Goal: Obtain resource: Obtain resource

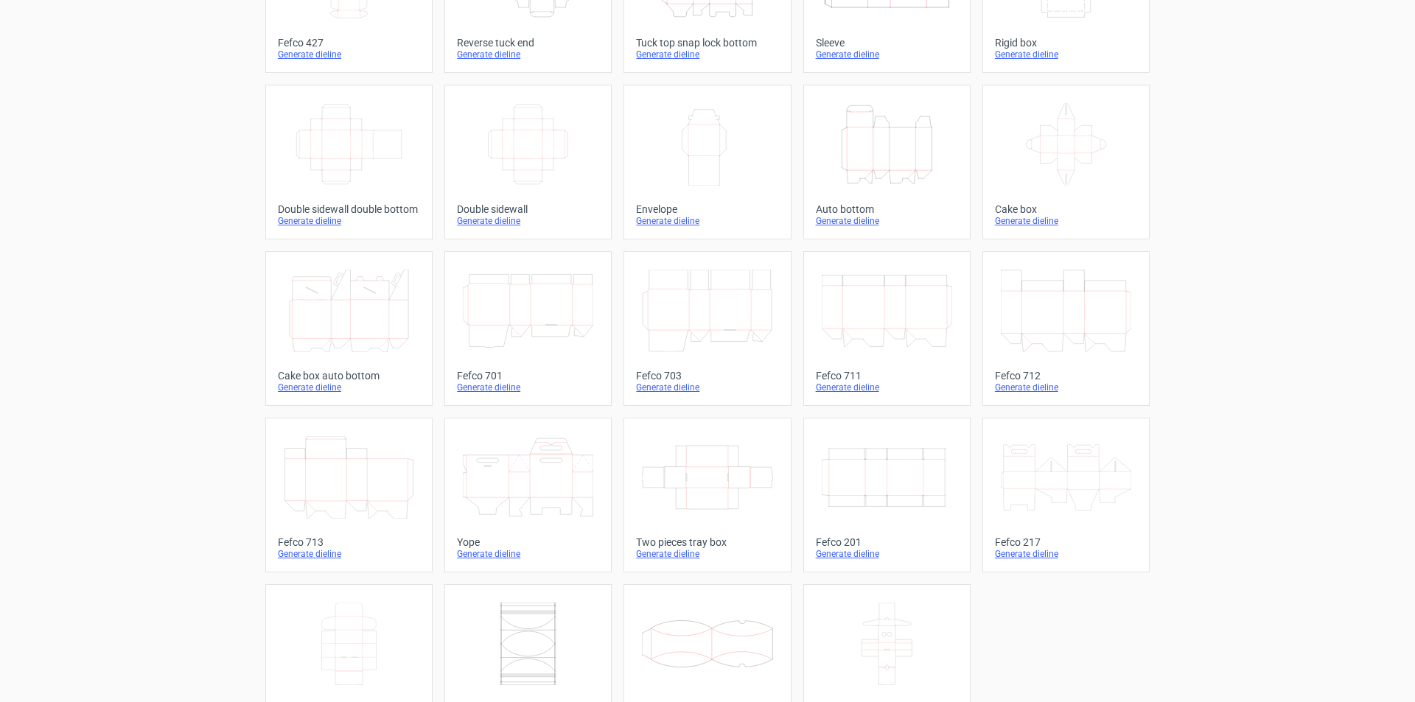
scroll to position [219, 0]
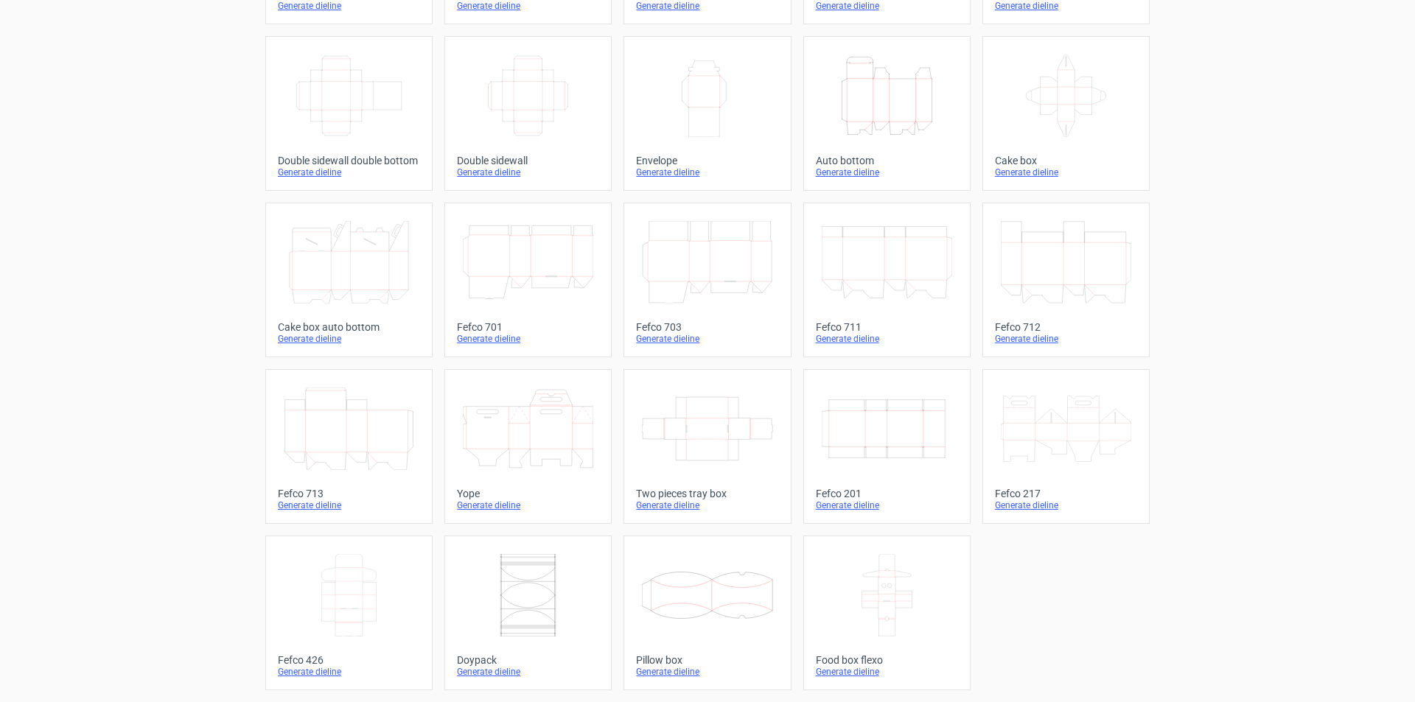
click at [1057, 389] on icon at bounding box center [1066, 429] width 130 height 83
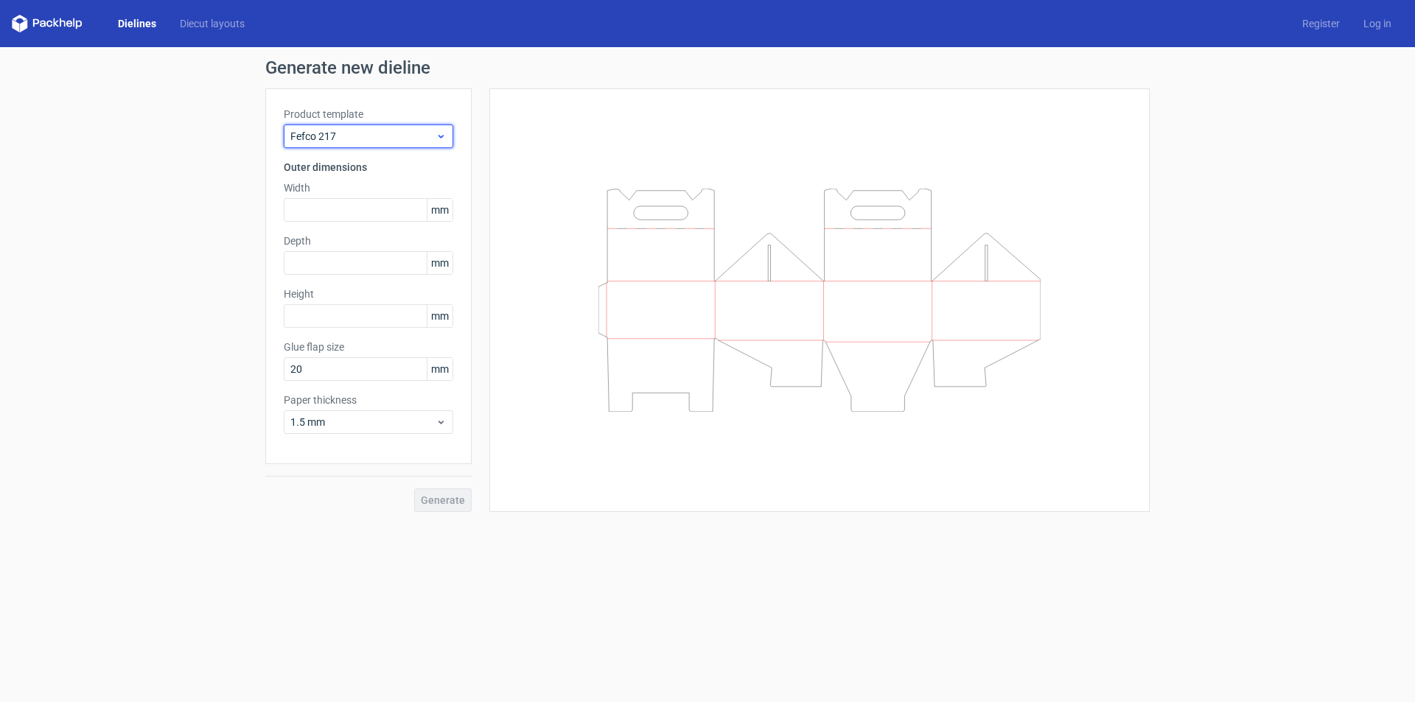
click at [337, 125] on div "Fefco 217" at bounding box center [368, 137] width 169 height 24
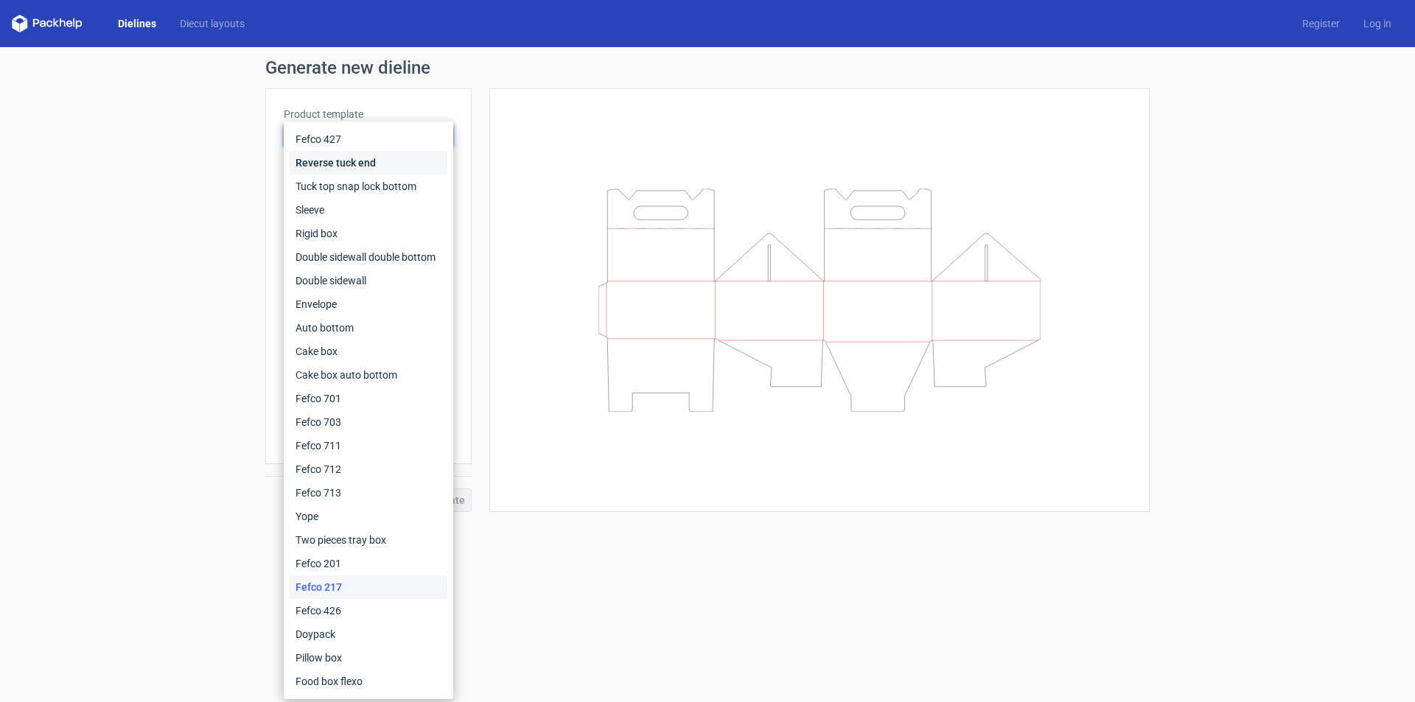
click at [342, 162] on div "Reverse tuck end" at bounding box center [369, 163] width 158 height 24
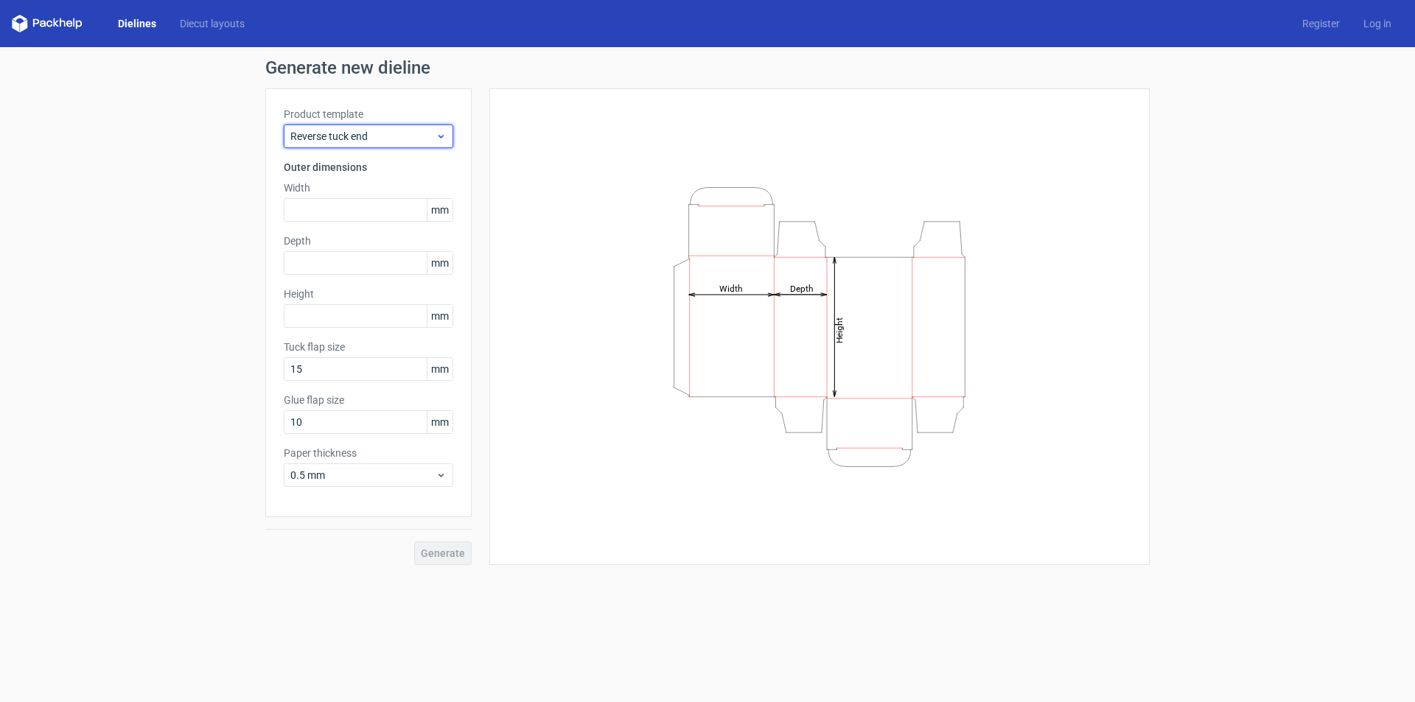
click at [377, 133] on span "Reverse tuck end" at bounding box center [362, 136] width 145 height 15
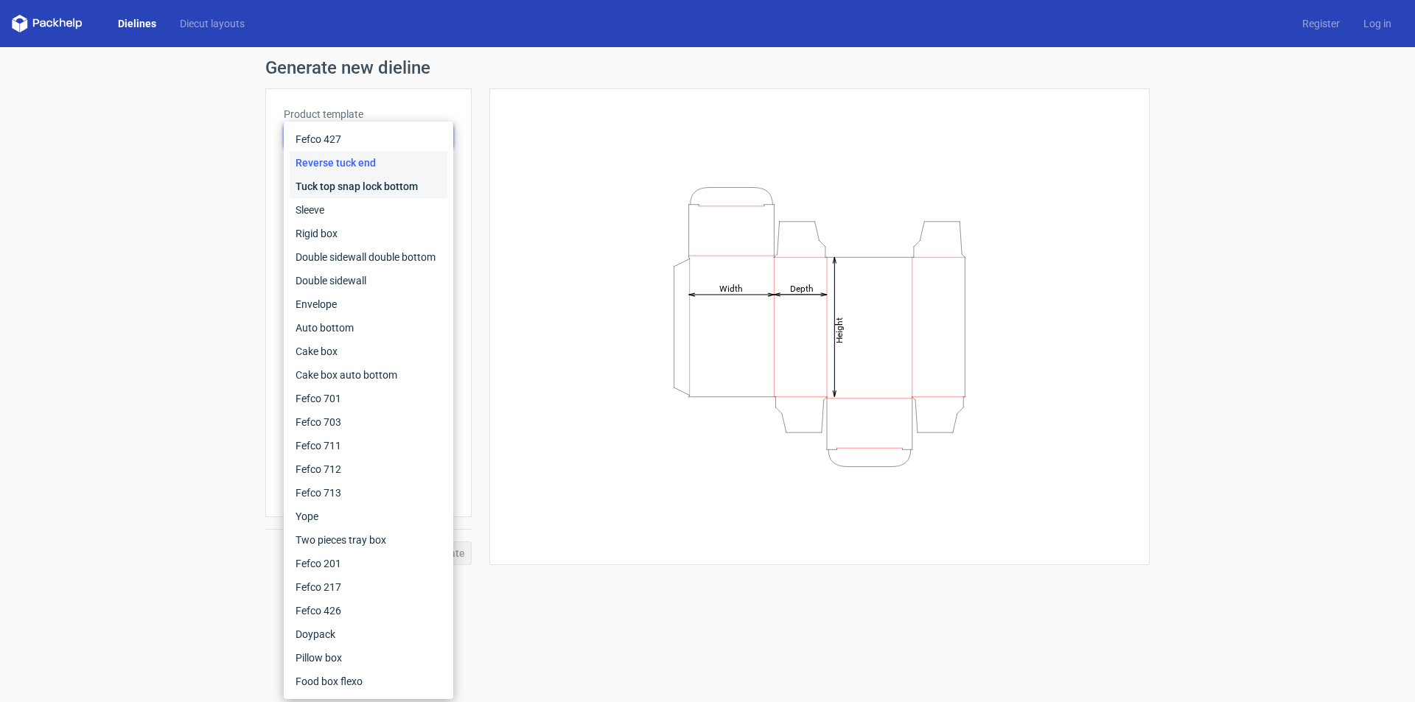
click at [363, 188] on div "Tuck top snap lock bottom" at bounding box center [369, 187] width 158 height 24
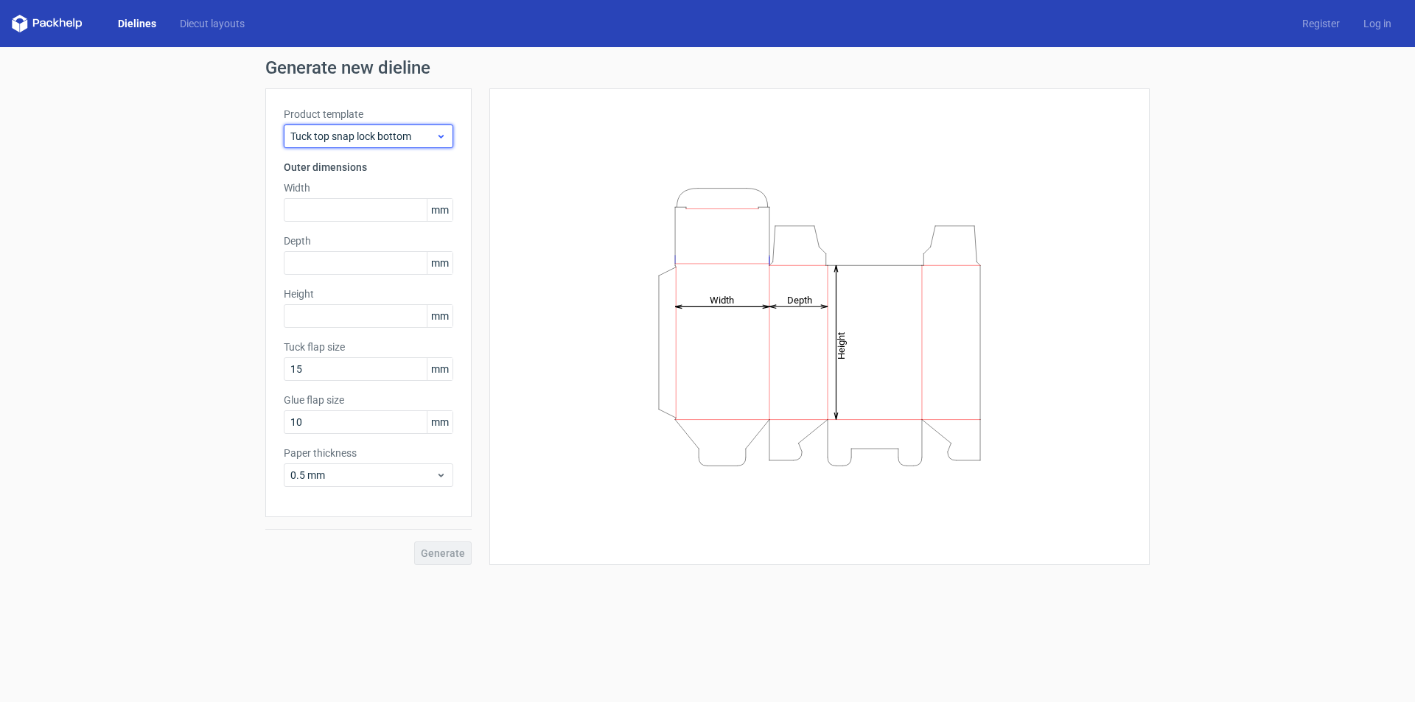
click at [410, 129] on span "Tuck top snap lock bottom" at bounding box center [362, 136] width 145 height 15
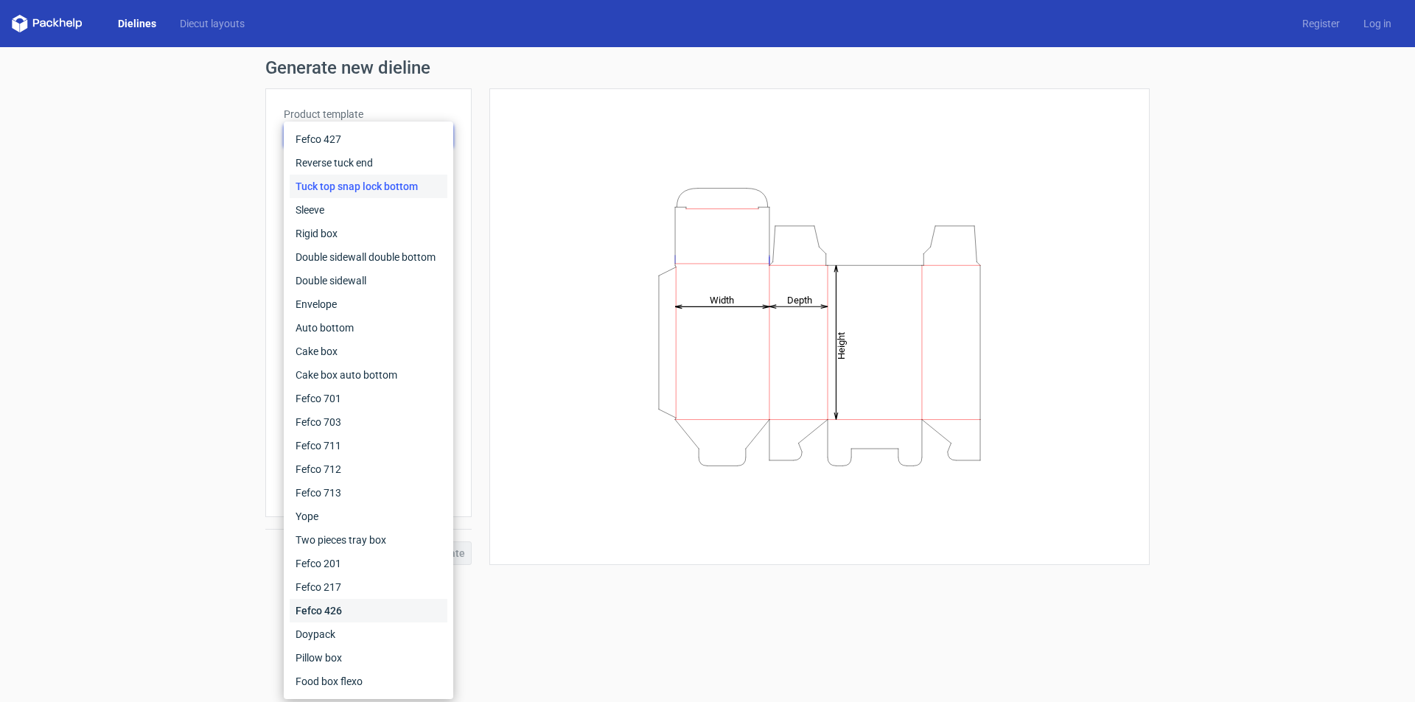
click at [332, 620] on div "Fefco 426" at bounding box center [369, 611] width 158 height 24
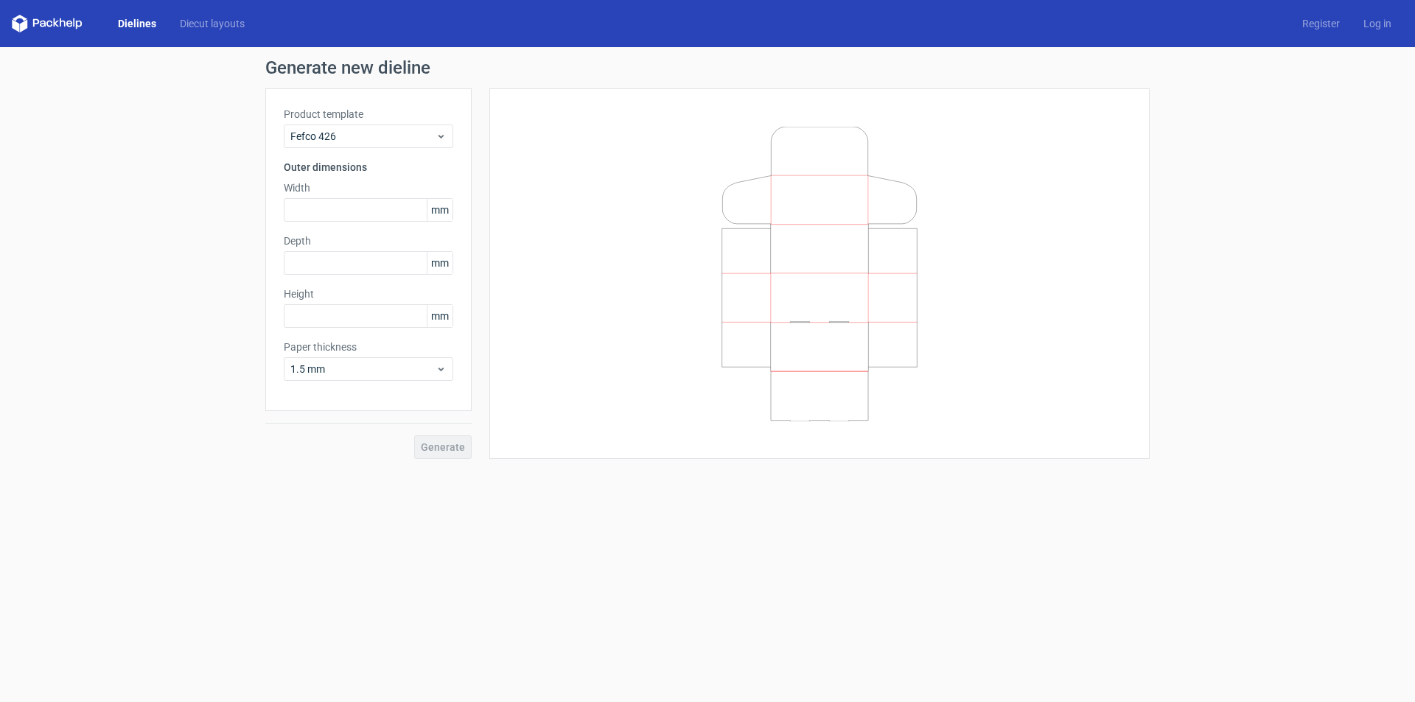
click at [406, 124] on div "Product template Fefco 426" at bounding box center [368, 127] width 169 height 41
click at [406, 136] on span "Fefco 426" at bounding box center [362, 136] width 145 height 15
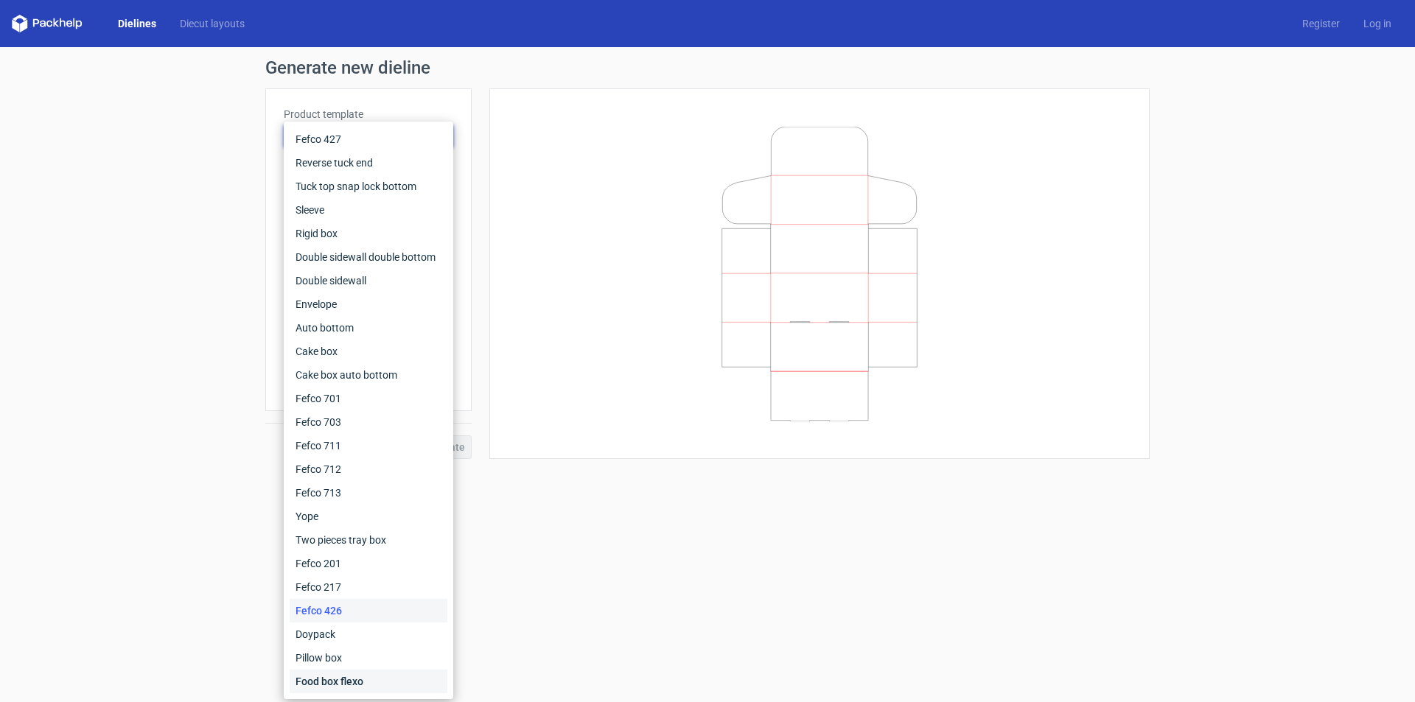
click at [307, 681] on div "Food box flexo" at bounding box center [369, 682] width 158 height 24
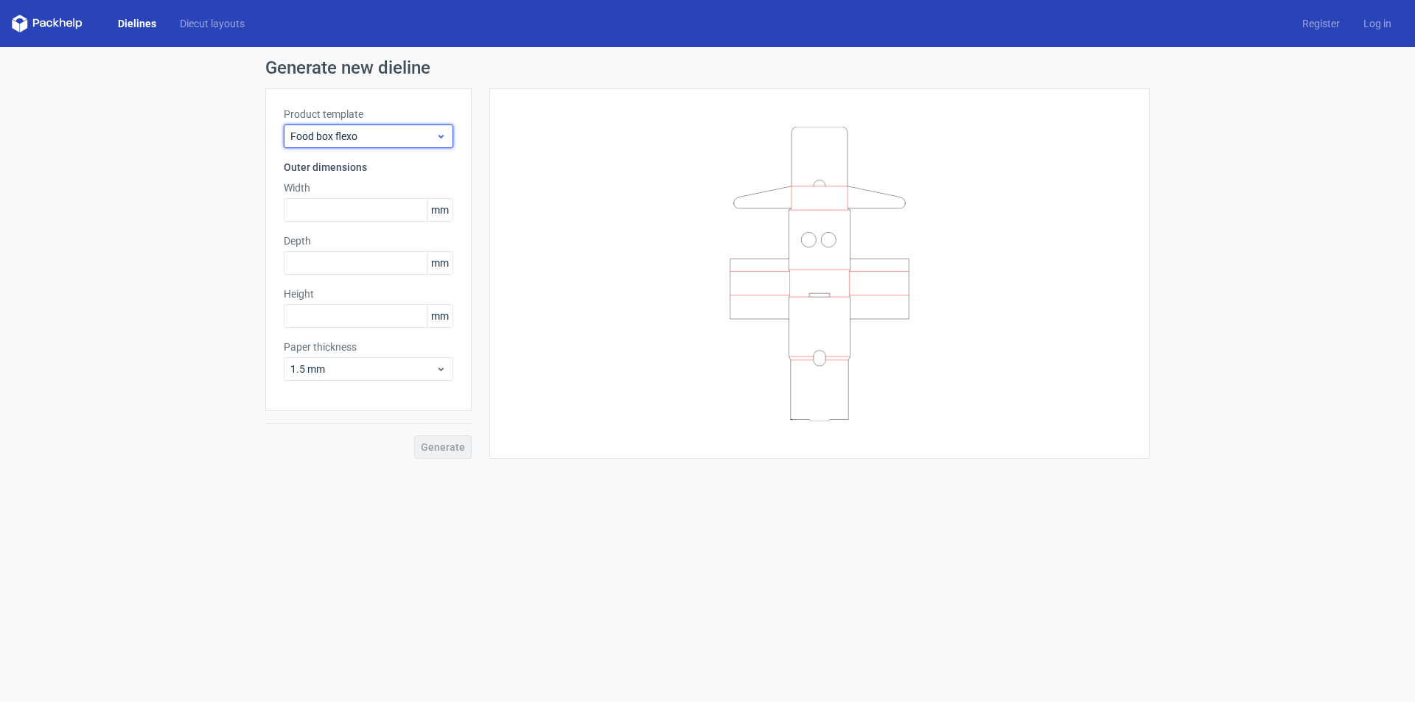
click at [382, 128] on div "Food box flexo" at bounding box center [368, 137] width 169 height 24
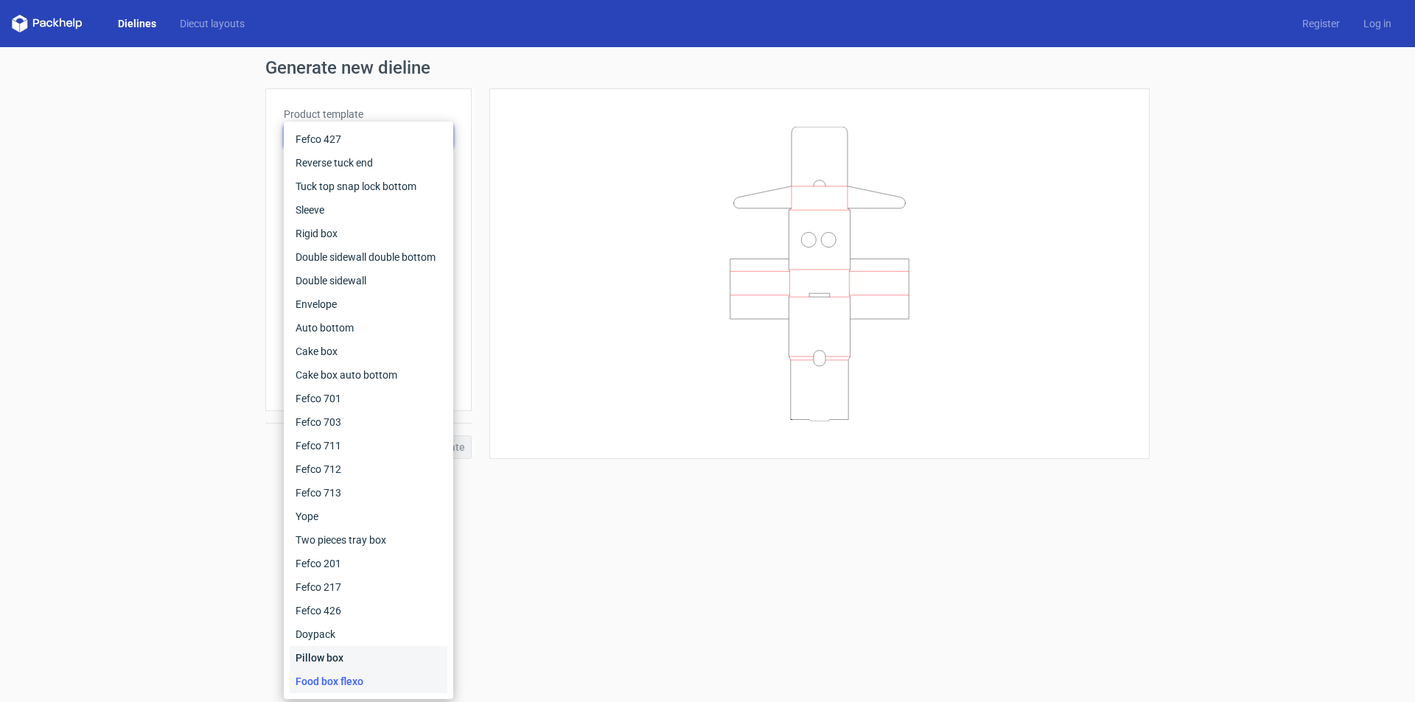
click at [344, 662] on div "Pillow box" at bounding box center [369, 658] width 158 height 24
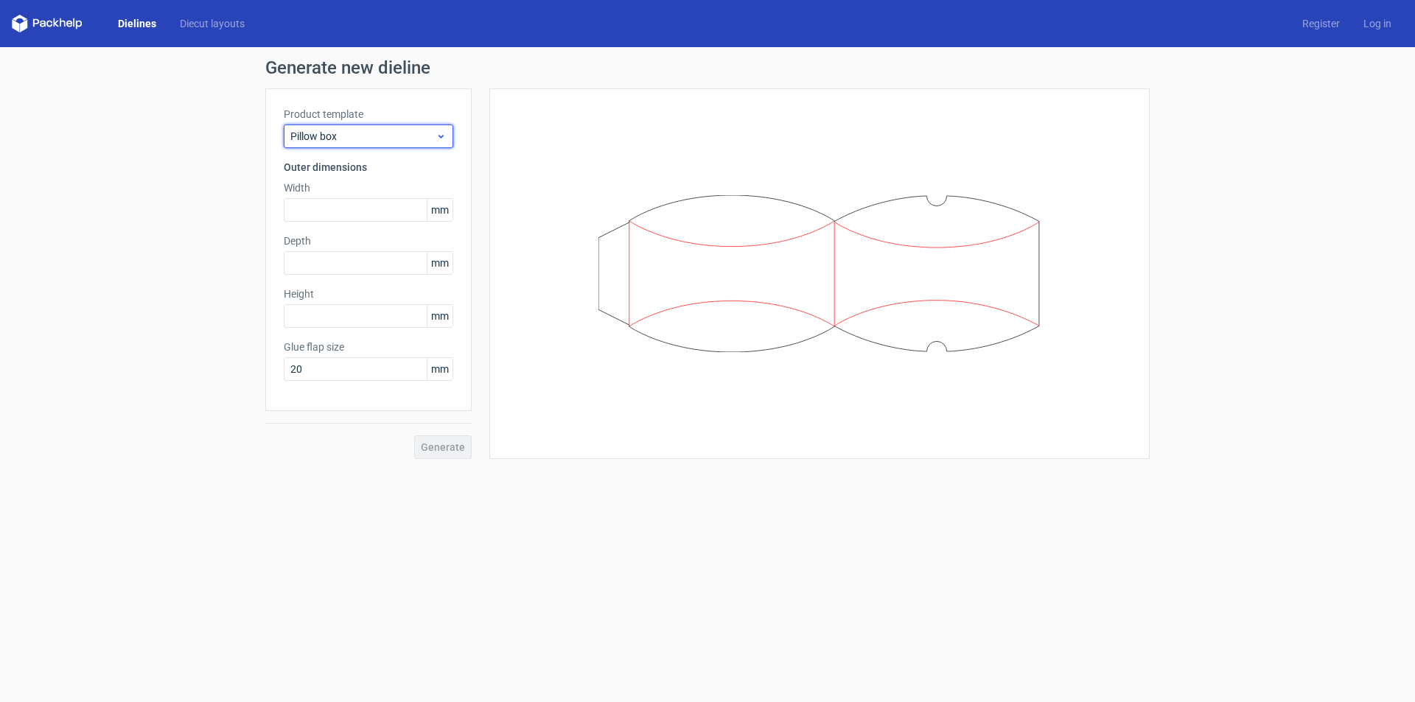
click at [393, 141] on span "Pillow box" at bounding box center [362, 136] width 145 height 15
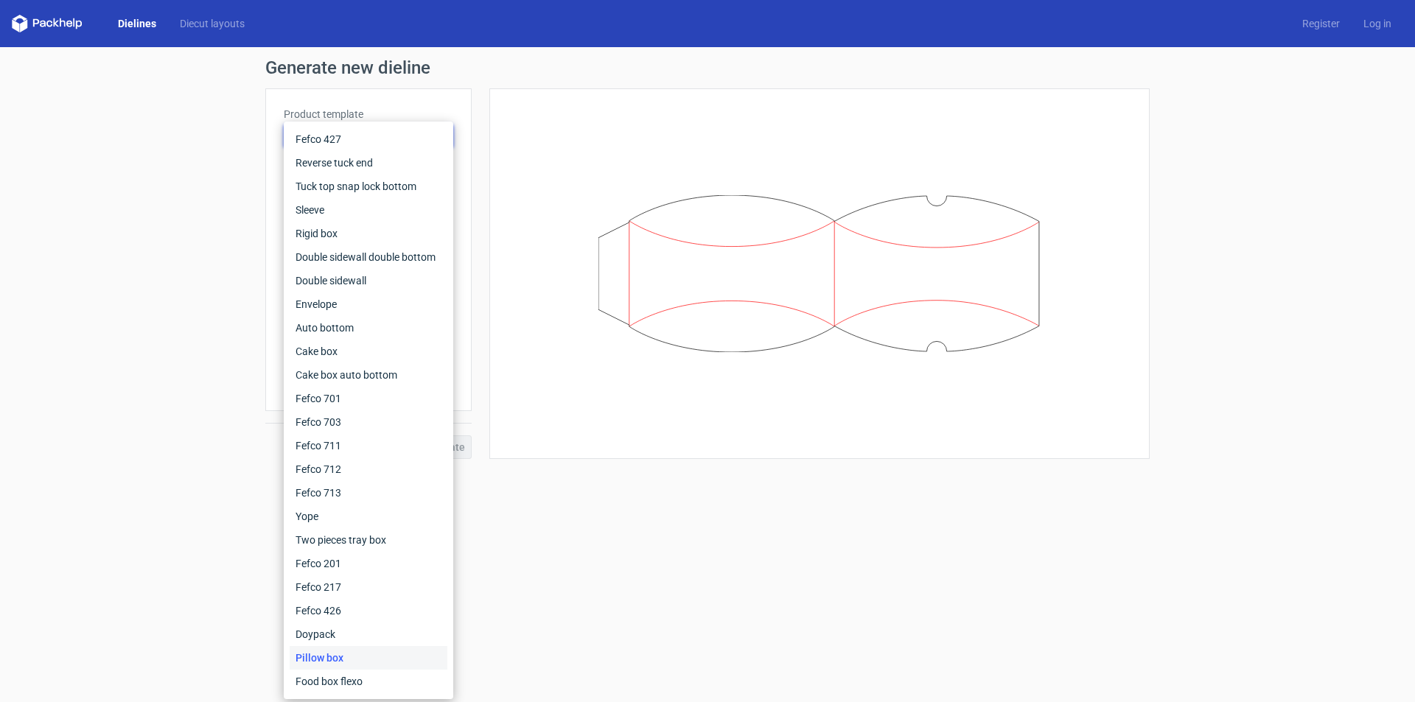
click at [550, 34] on div "Dielines Diecut layouts Register Log in" at bounding box center [707, 23] width 1415 height 47
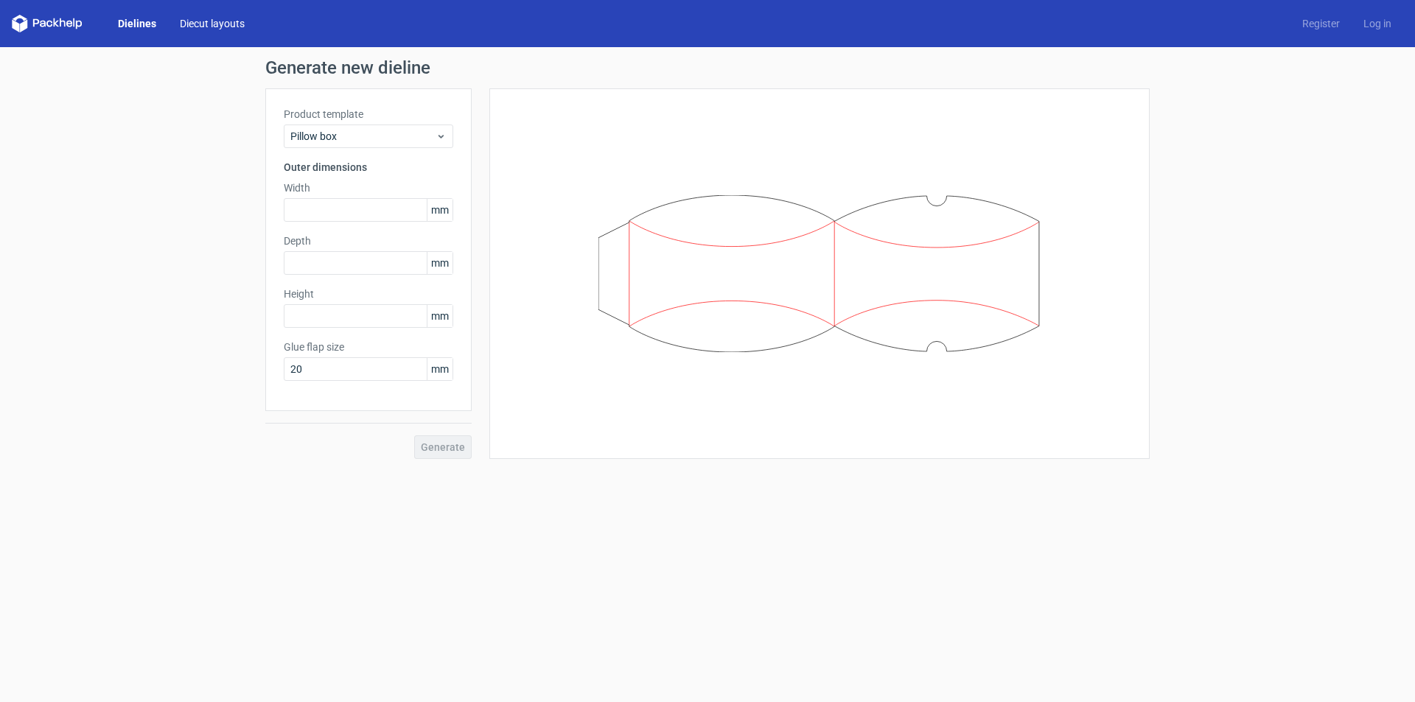
click at [231, 19] on link "Diecut layouts" at bounding box center [212, 23] width 88 height 15
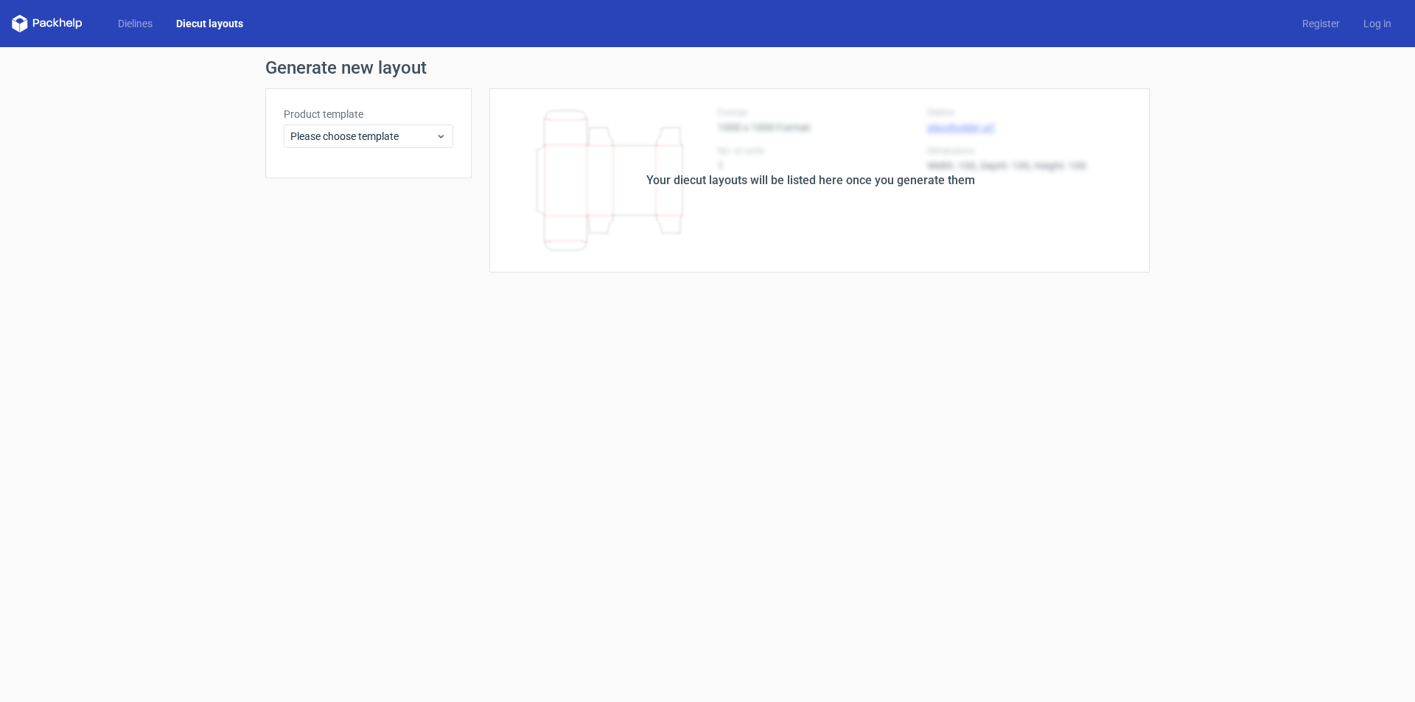
click at [155, 15] on div "Dielines Diecut layouts" at bounding box center [133, 24] width 243 height 18
click at [141, 18] on link "Dielines" at bounding box center [135, 23] width 58 height 15
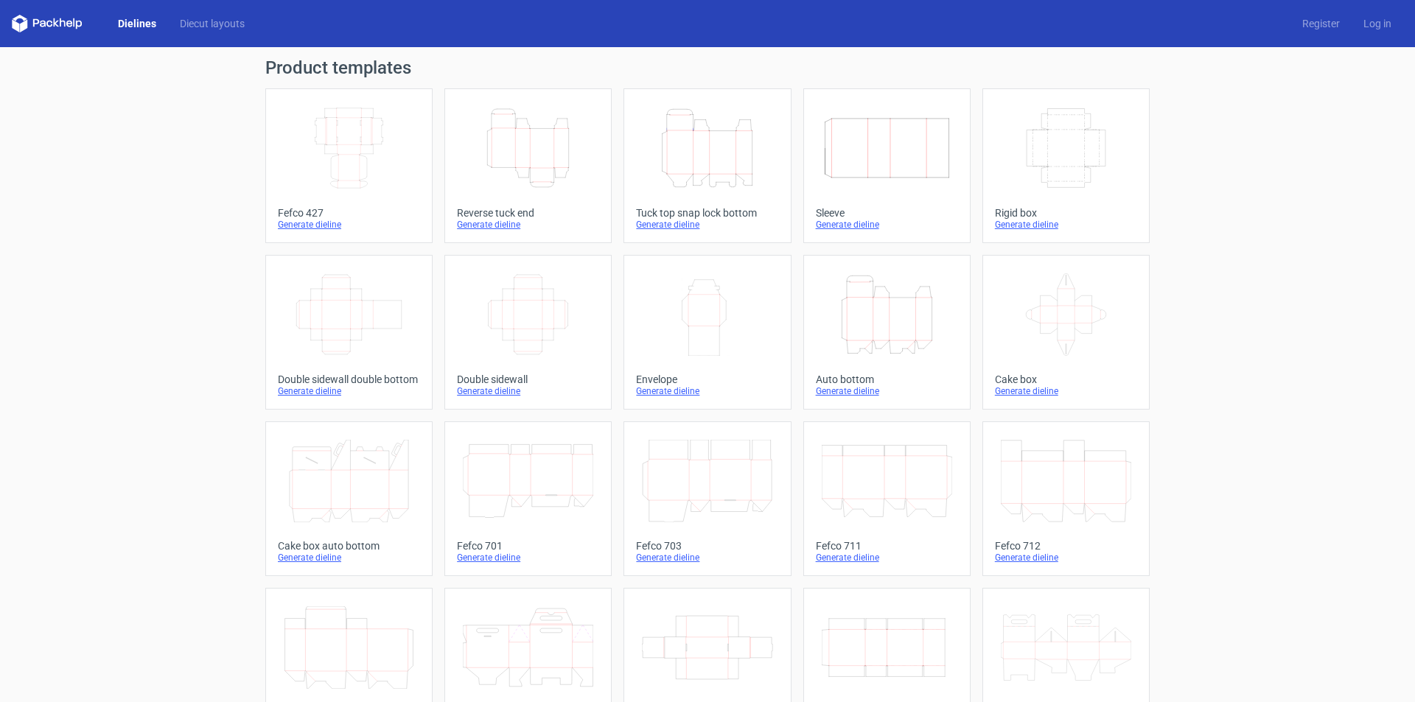
click at [326, 151] on icon "Width Depth Height" at bounding box center [349, 148] width 130 height 83
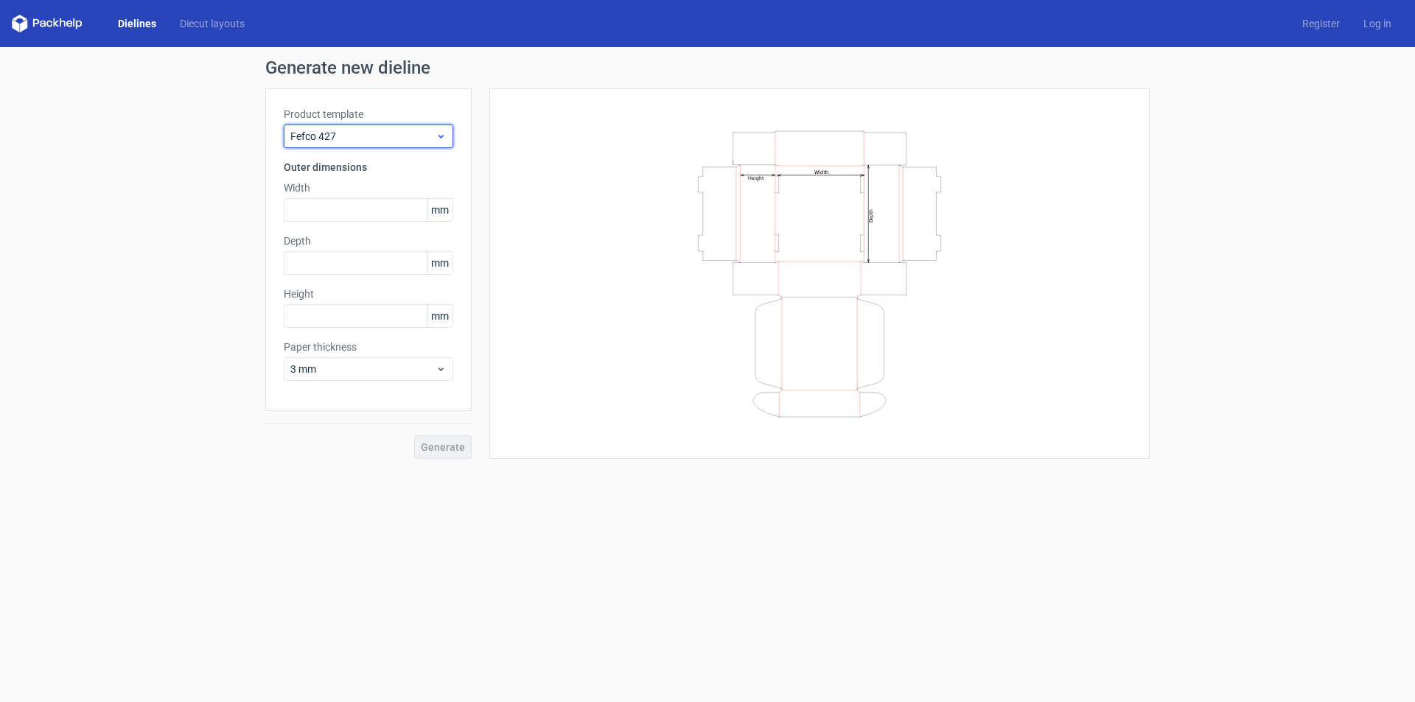
click at [332, 144] on div "Fefco 427" at bounding box center [368, 137] width 169 height 24
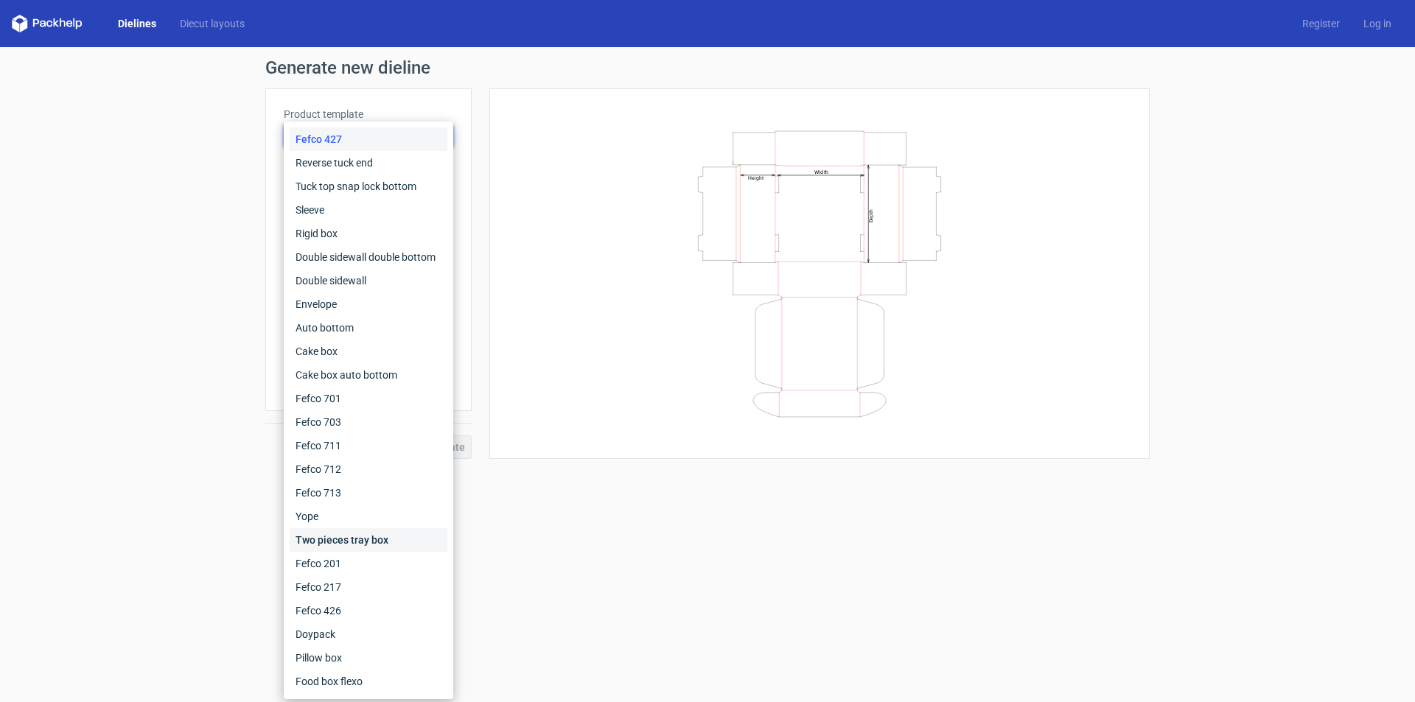
click at [341, 542] on div "Two pieces tray box" at bounding box center [369, 540] width 158 height 24
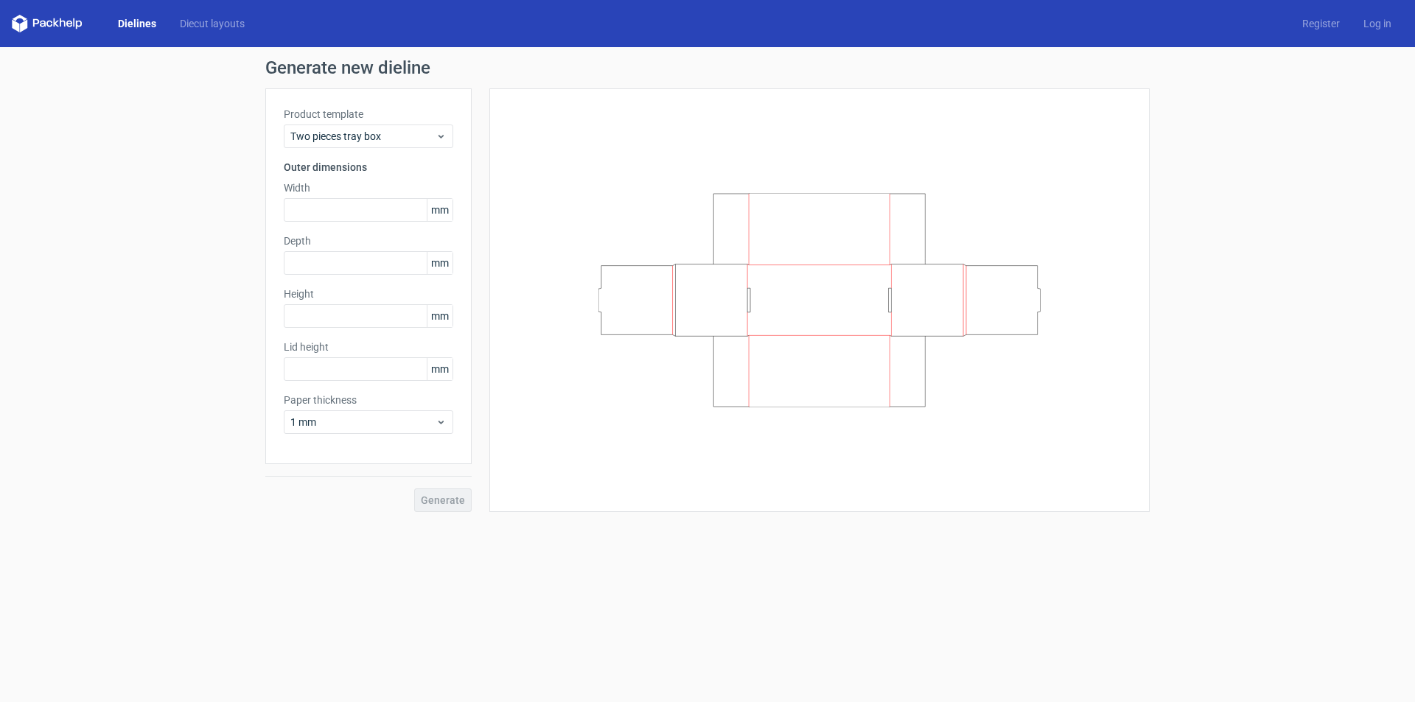
click at [662, 579] on form "Generate new dieline Product template Two pieces tray box Outer dimensions Widt…" at bounding box center [707, 374] width 1415 height 655
click at [144, 21] on link "Dielines" at bounding box center [137, 23] width 62 height 15
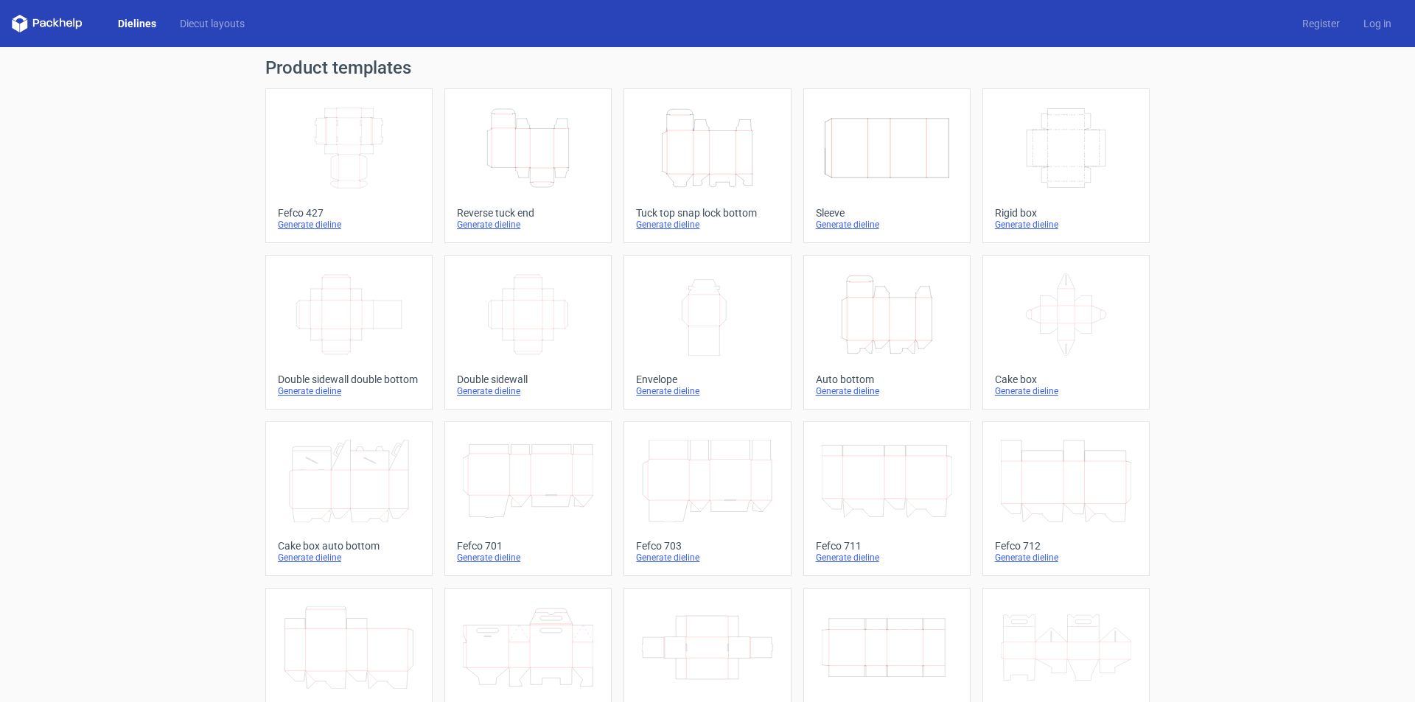
scroll to position [219, 0]
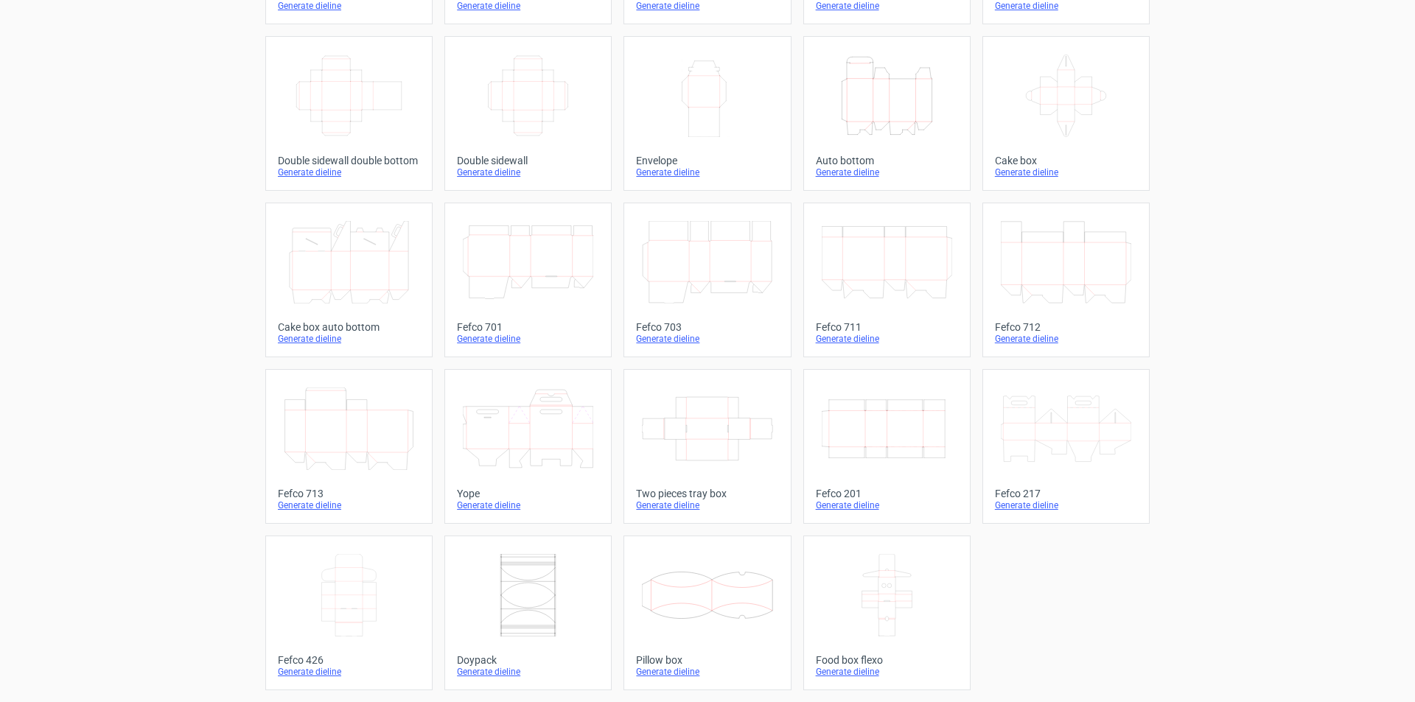
click at [1086, 425] on icon at bounding box center [1066, 429] width 130 height 83
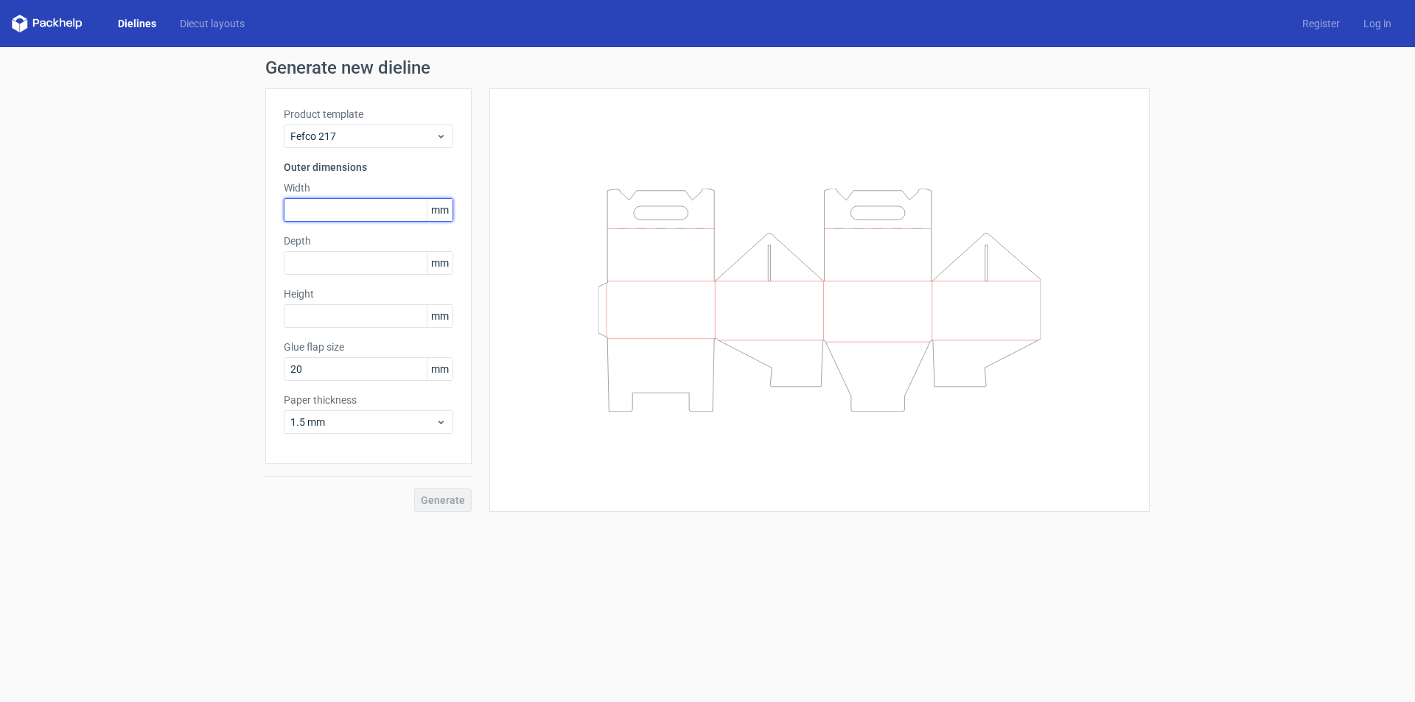
click at [342, 211] on input "text" at bounding box center [368, 210] width 169 height 24
type input "200"
type input "150"
click at [321, 320] on input "text" at bounding box center [368, 316] width 169 height 24
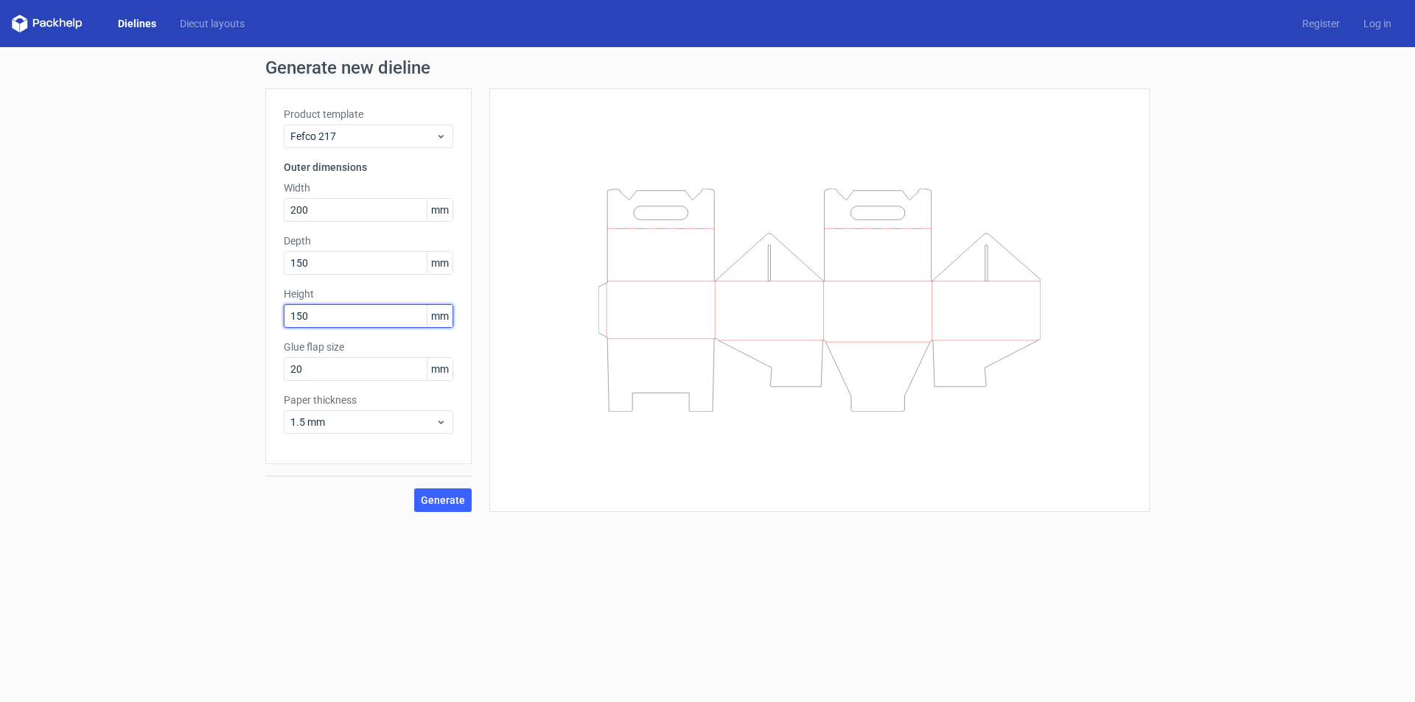
type input "150"
drag, startPoint x: 343, startPoint y: 261, endPoint x: 217, endPoint y: 254, distance: 125.4
click at [224, 257] on div "Generate new dieline Product template Fefco 217 Outer dimensions Width 200 mm D…" at bounding box center [707, 285] width 1415 height 477
type input "100"
click at [453, 497] on span "Generate" at bounding box center [443, 500] width 44 height 10
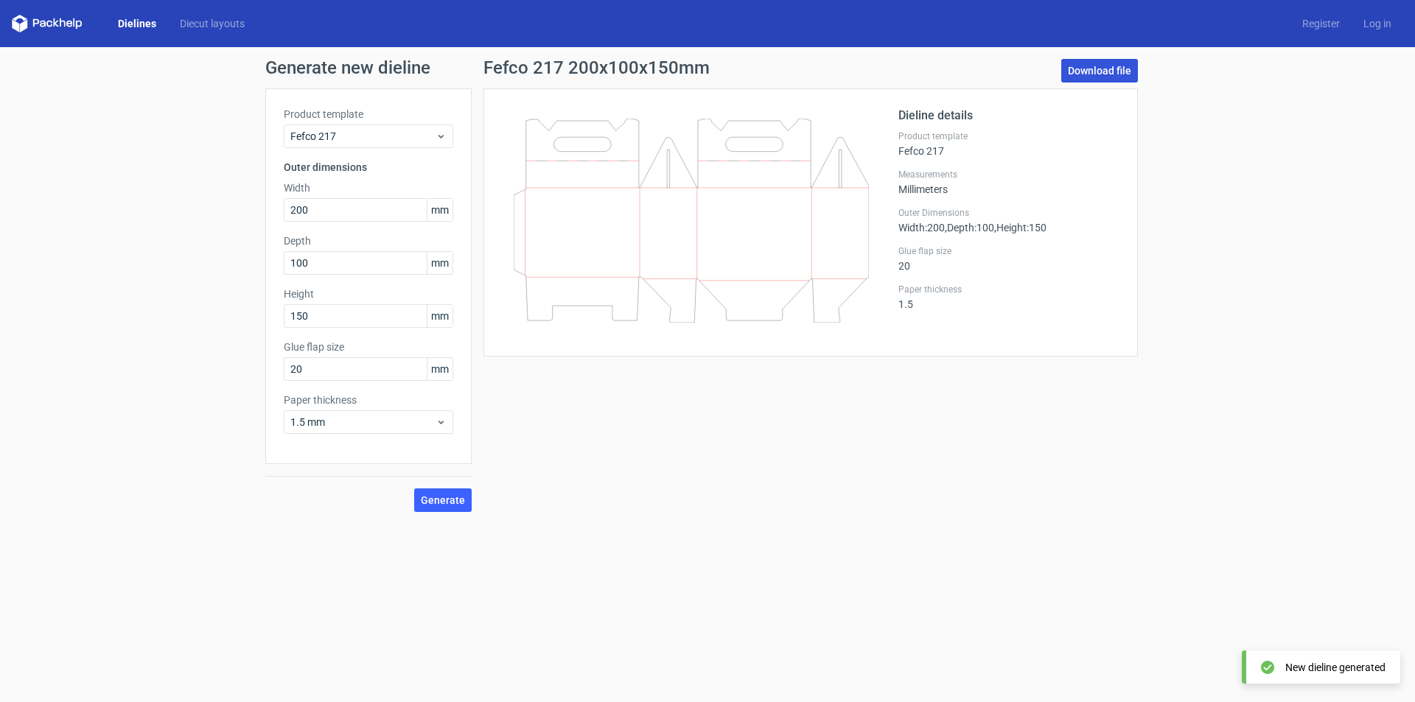
click at [1110, 60] on link "Download file" at bounding box center [1099, 71] width 77 height 24
drag, startPoint x: 321, startPoint y: 314, endPoint x: 192, endPoint y: 316, distance: 128.2
click at [195, 314] on div "Generate new dieline Product template Fefco 217 Outer dimensions Width 200 mm D…" at bounding box center [707, 285] width 1415 height 477
drag, startPoint x: 335, startPoint y: 368, endPoint x: 198, endPoint y: 358, distance: 136.7
click at [238, 358] on div "Generate new dieline Product template Fefco 217 Outer dimensions Width 200 mm D…" at bounding box center [707, 285] width 1415 height 477
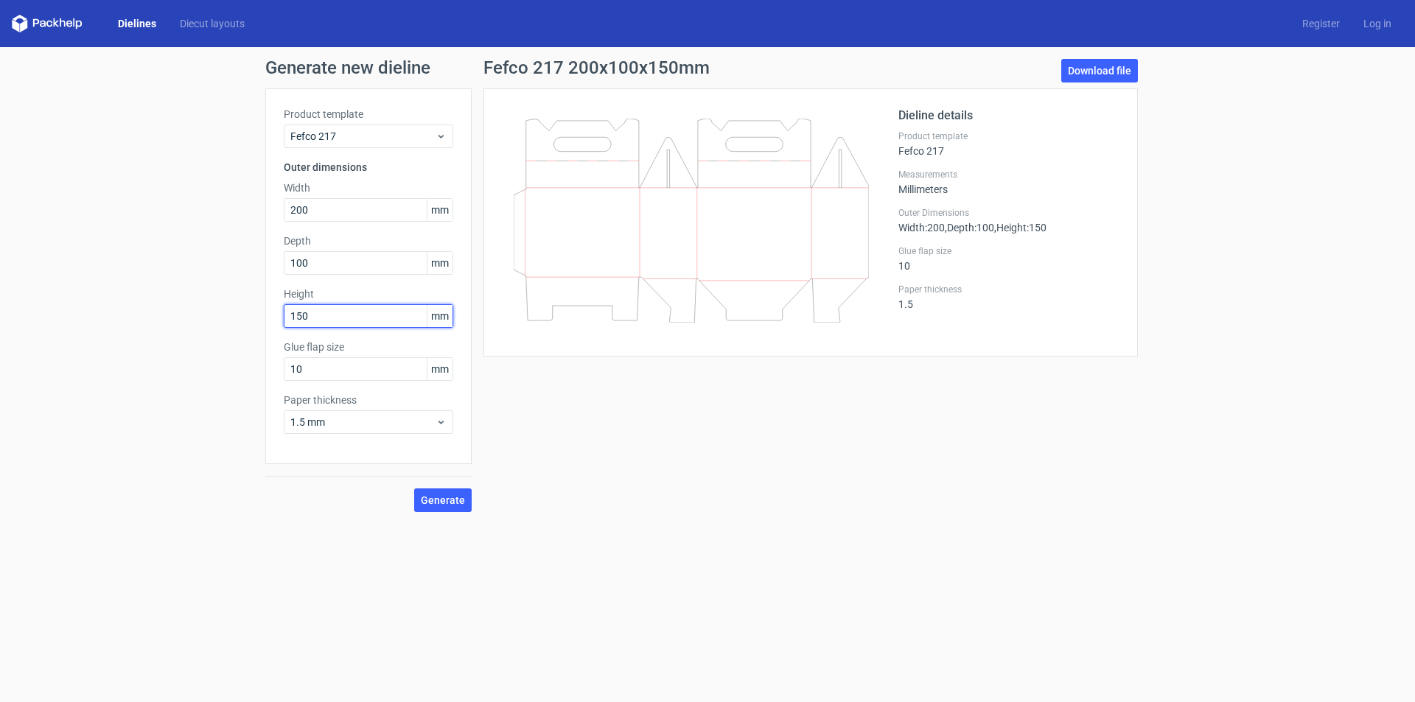
click at [318, 311] on input "150" at bounding box center [368, 316] width 169 height 24
drag, startPoint x: 316, startPoint y: 368, endPoint x: 258, endPoint y: 365, distance: 58.3
click at [265, 366] on div "Product template Fefco 217 Outer dimensions Width 200 mm Depth 100 mm Height 15…" at bounding box center [368, 276] width 206 height 376
drag, startPoint x: 318, startPoint y: 365, endPoint x: 253, endPoint y: 358, distance: 64.5
click at [267, 360] on div "Product template Fefco 217 Outer dimensions Width 200 mm Depth 100 mm Height 15…" at bounding box center [368, 276] width 206 height 376
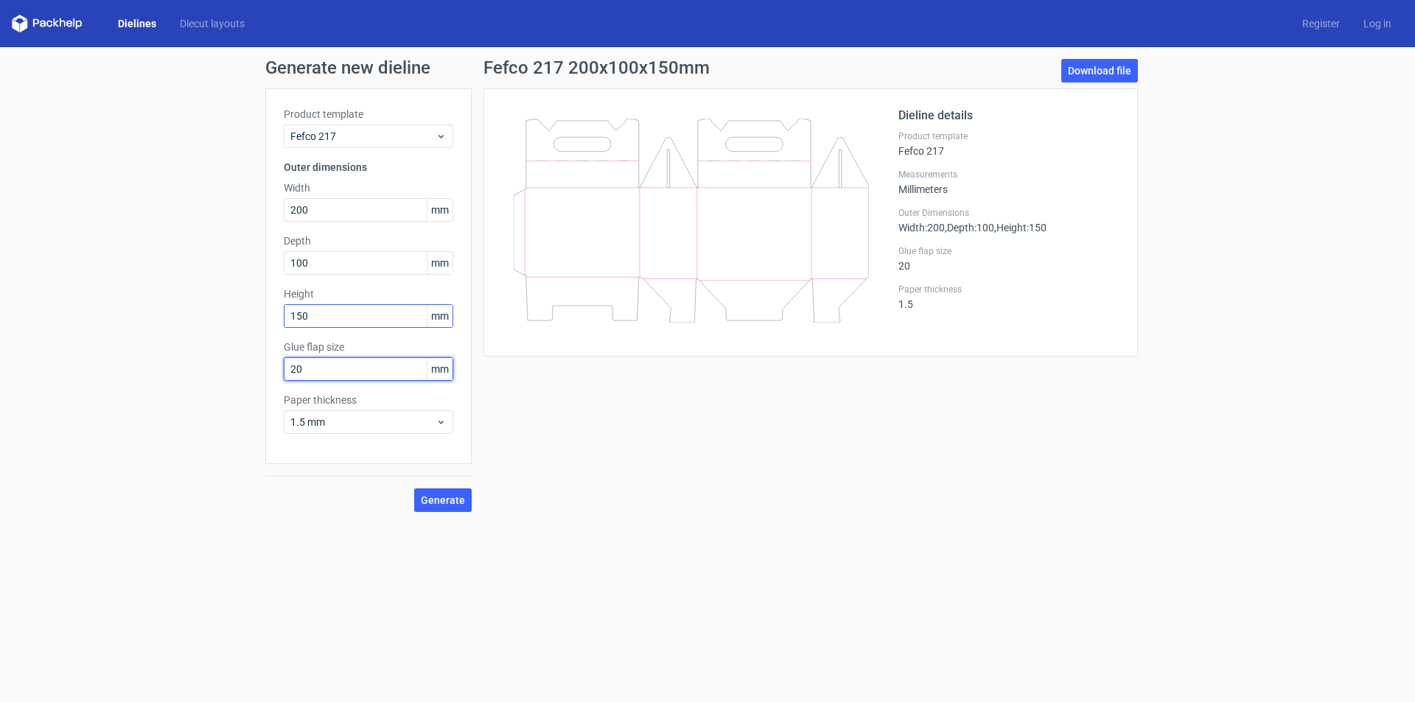
type input "20"
drag, startPoint x: 323, startPoint y: 311, endPoint x: 217, endPoint y: 316, distance: 105.5
click at [255, 316] on div "Generate new dieline Product template Fefco 217 Outer dimensions Width 200 mm D…" at bounding box center [707, 285] width 1415 height 477
type input "140"
click at [463, 507] on button "Generate" at bounding box center [442, 501] width 57 height 24
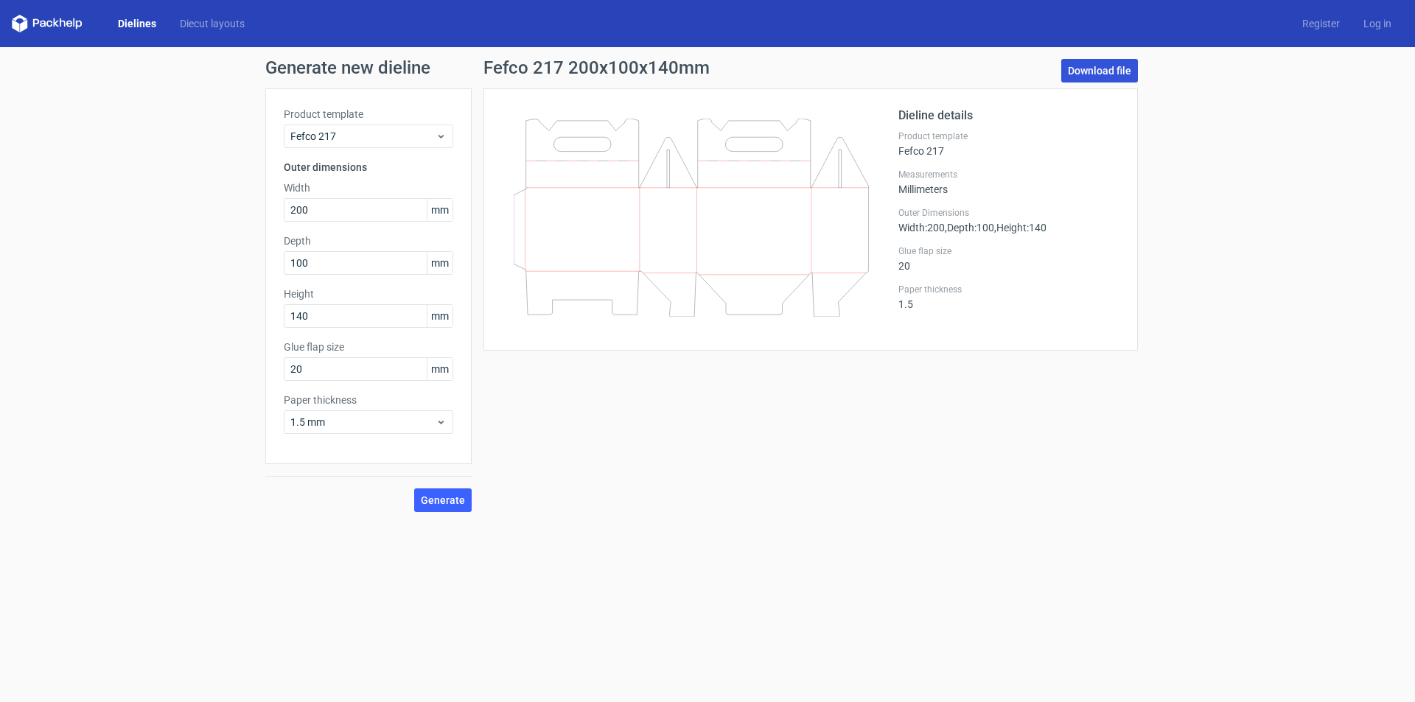
click at [1112, 74] on link "Download file" at bounding box center [1099, 71] width 77 height 24
click at [326, 310] on input "140" at bounding box center [368, 316] width 169 height 24
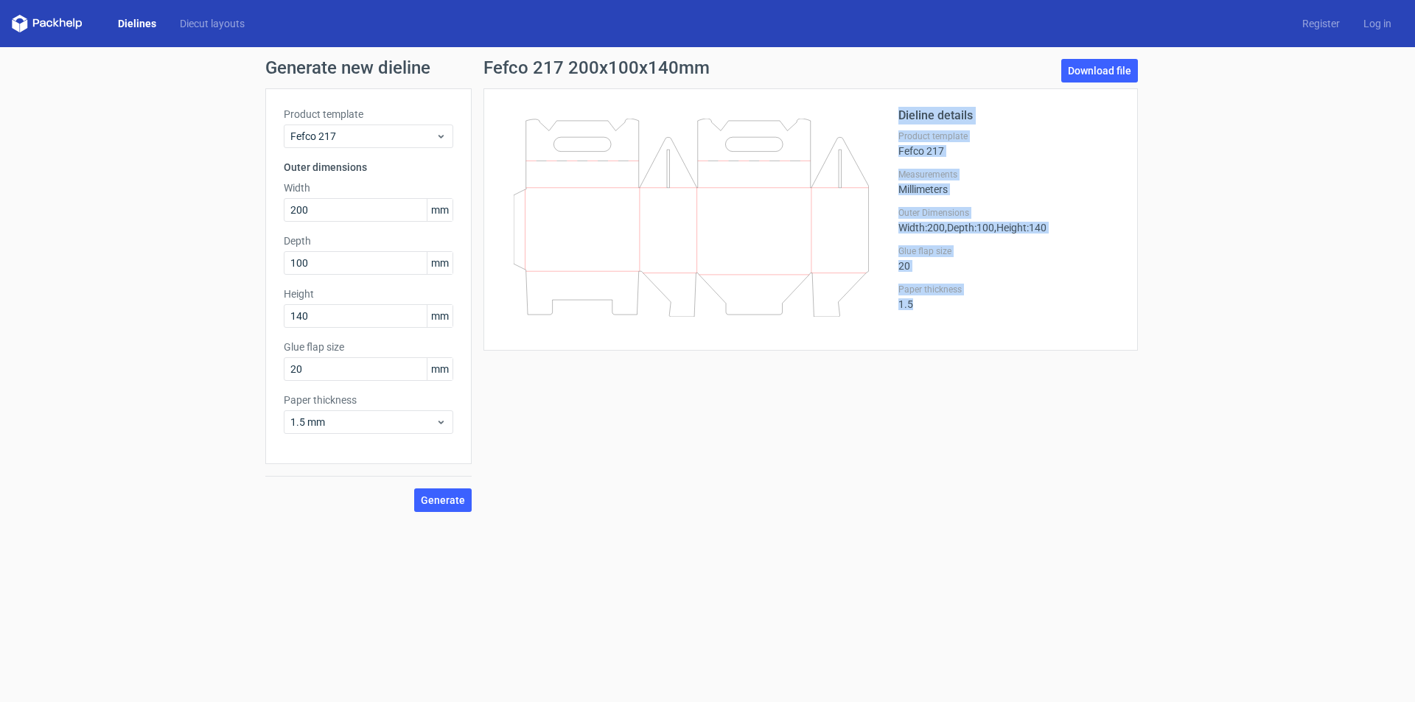
drag, startPoint x: 923, startPoint y: 307, endPoint x: 883, endPoint y: 308, distance: 40.5
click at [883, 308] on div "Dieline details Product template Fefco 217 Measurements Millimeters Outer Dimen…" at bounding box center [811, 219] width 618 height 225
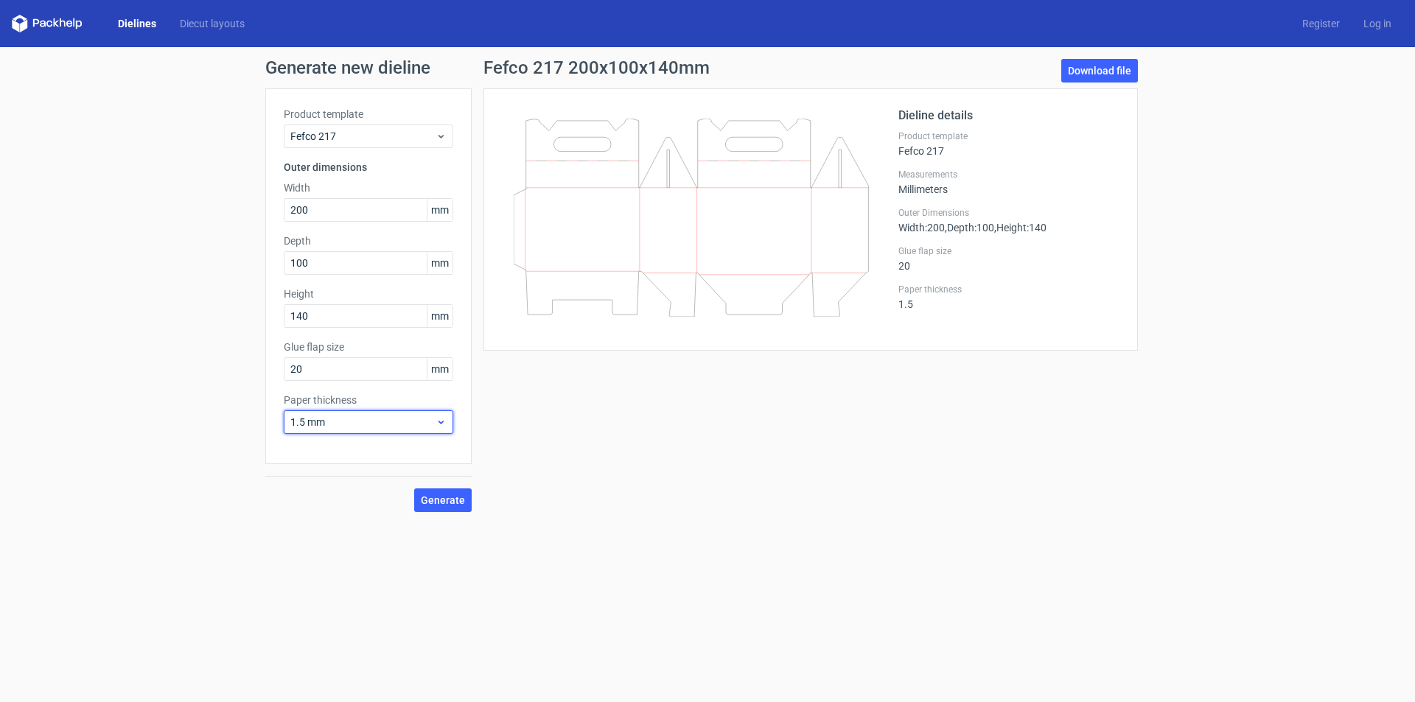
click at [391, 429] on span "1.5 mm" at bounding box center [362, 422] width 145 height 15
click at [316, 449] on div "0.4 mm" at bounding box center [369, 455] width 158 height 24
click at [345, 424] on span "0.4 mm" at bounding box center [362, 422] width 145 height 15
click at [323, 453] on div "0.4 mm" at bounding box center [369, 455] width 158 height 24
click at [436, 503] on span "Generate" at bounding box center [443, 500] width 44 height 10
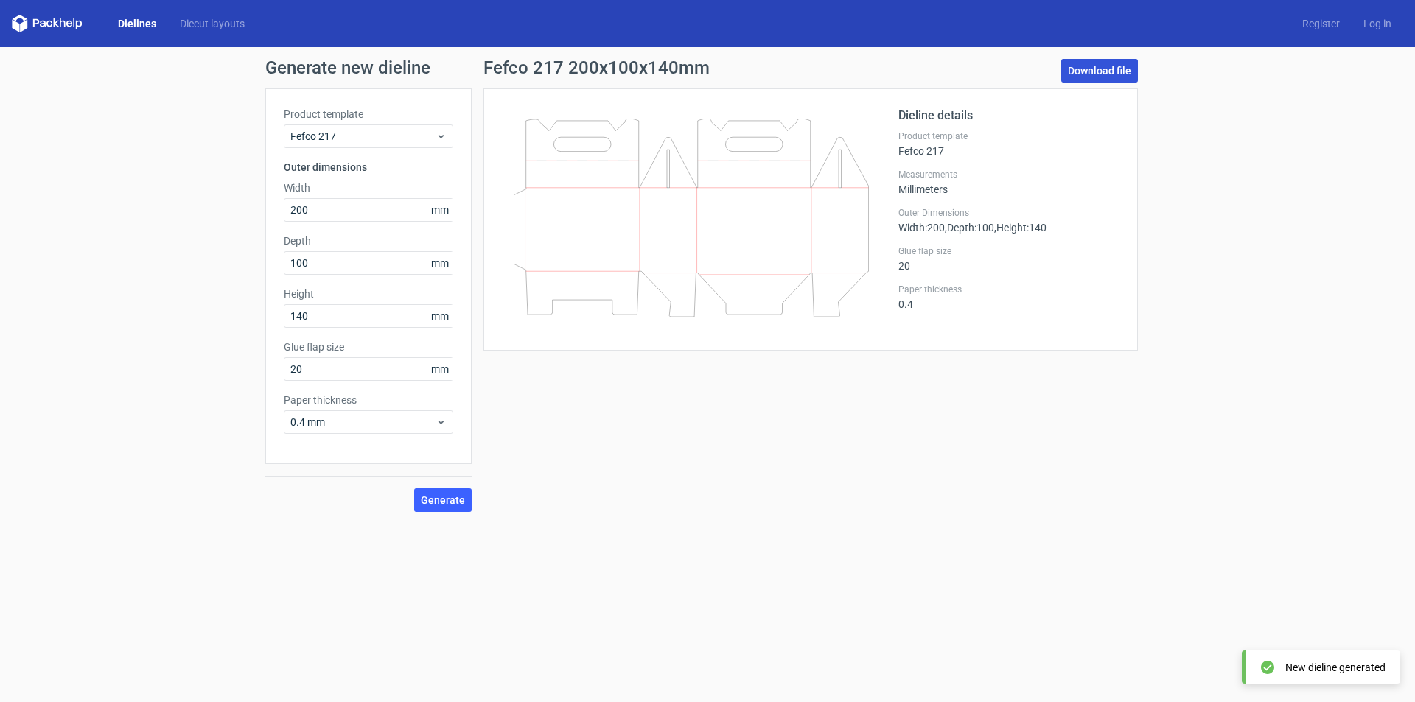
click at [1123, 69] on link "Download file" at bounding box center [1099, 71] width 77 height 24
drag, startPoint x: 345, startPoint y: 351, endPoint x: 343, endPoint y: 361, distance: 9.8
click at [345, 353] on label "Glue flap size" at bounding box center [368, 347] width 169 height 15
drag, startPoint x: 343, startPoint y: 365, endPoint x: 212, endPoint y: 361, distance: 130.5
click at [282, 365] on div "Product template Fefco 217 Outer dimensions Width 200 mm Depth 100 mm Height 14…" at bounding box center [368, 276] width 206 height 376
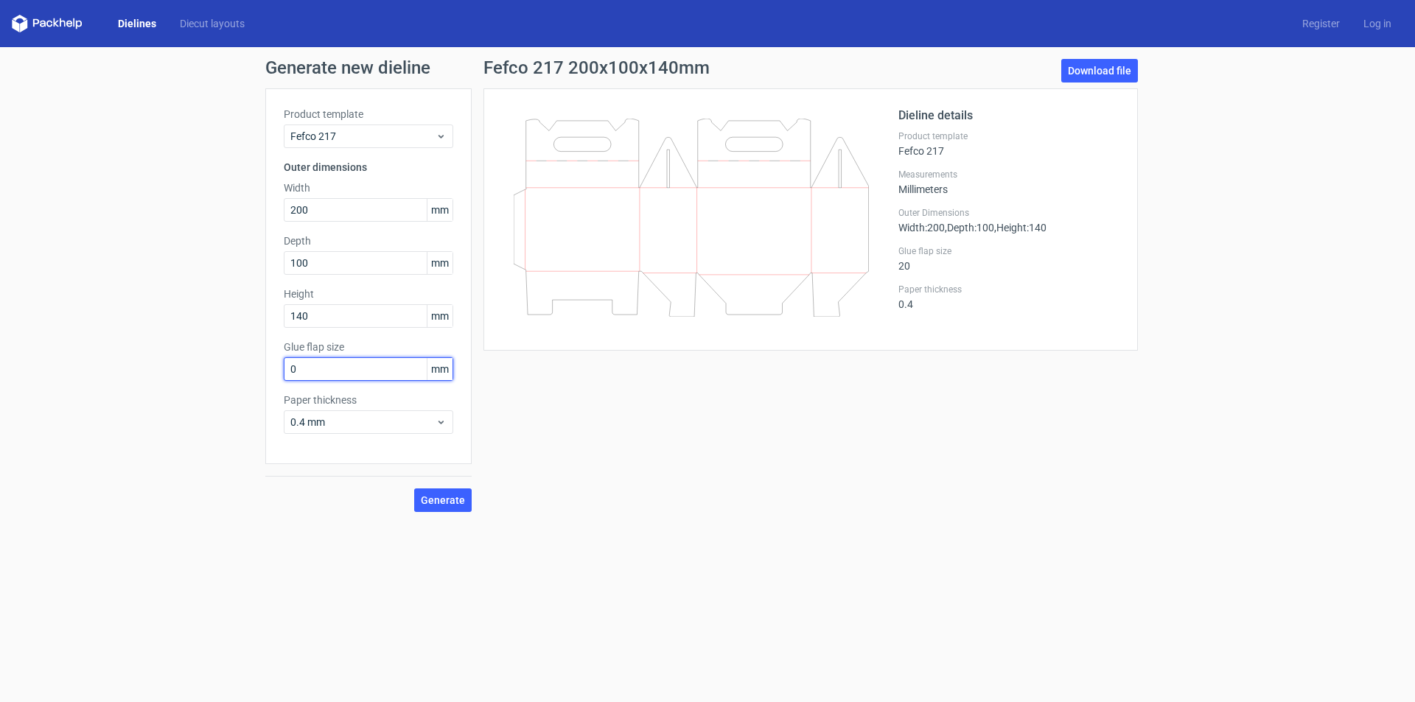
type input "0"
click at [414, 489] on button "Generate" at bounding box center [442, 501] width 57 height 24
